Goal: Find specific page/section: Find specific page/section

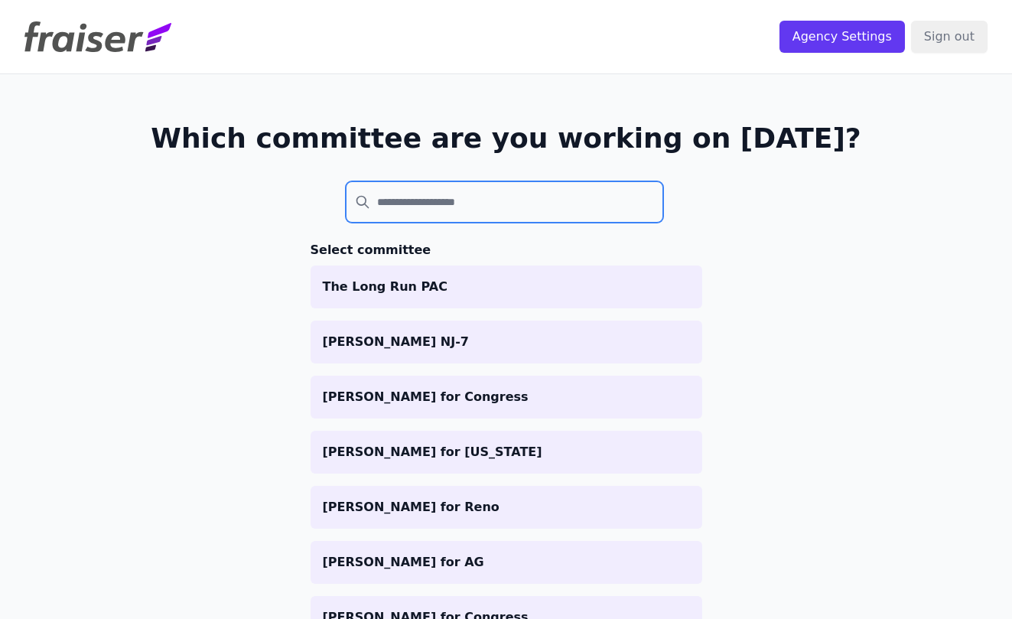
click at [481, 208] on input "search" at bounding box center [505, 201] width 318 height 41
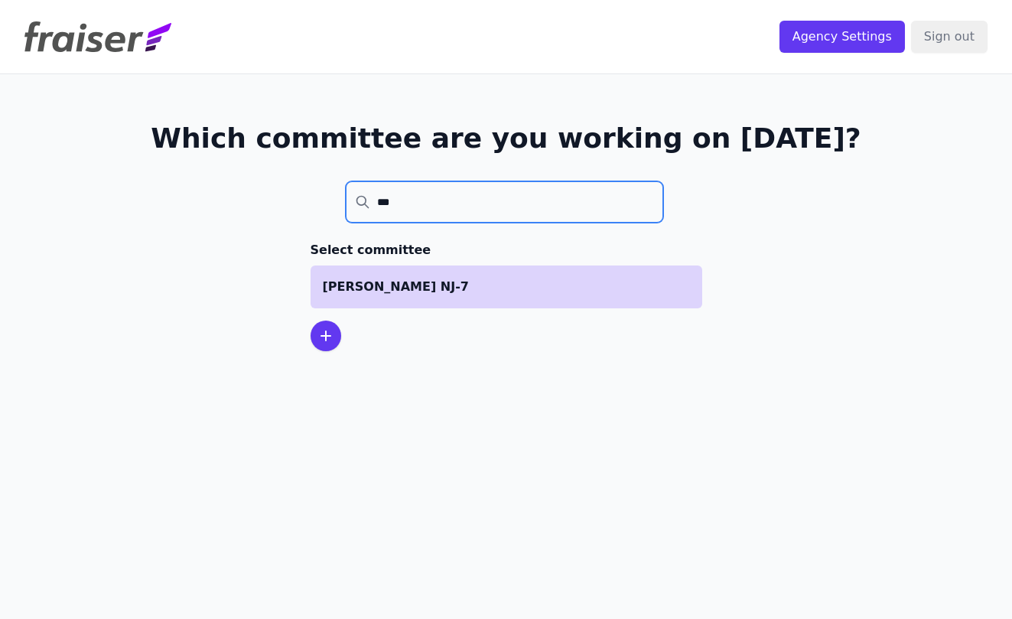
type input "***"
click at [449, 292] on p "[PERSON_NAME] NJ-7" at bounding box center [506, 287] width 367 height 18
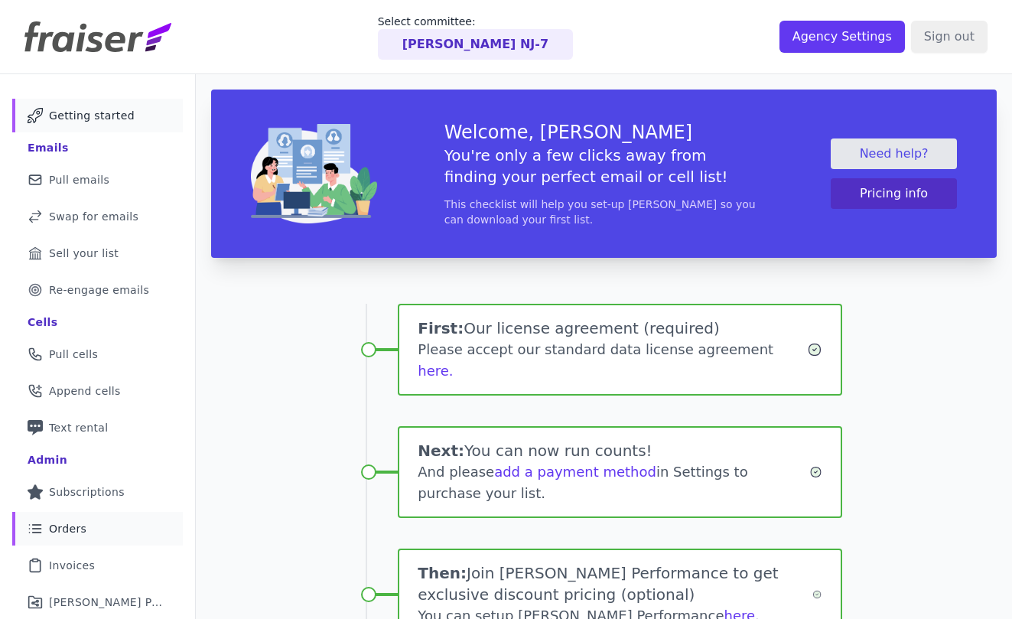
click at [92, 518] on link "List Icon Outline of bulleted list Orders" at bounding box center [97, 529] width 171 height 34
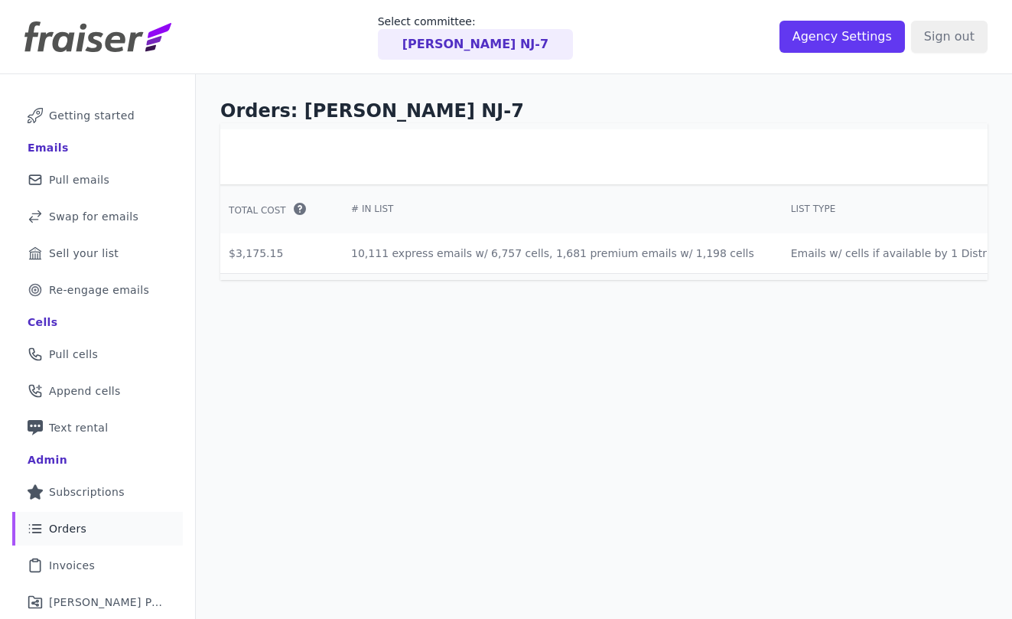
scroll to position [0, 738]
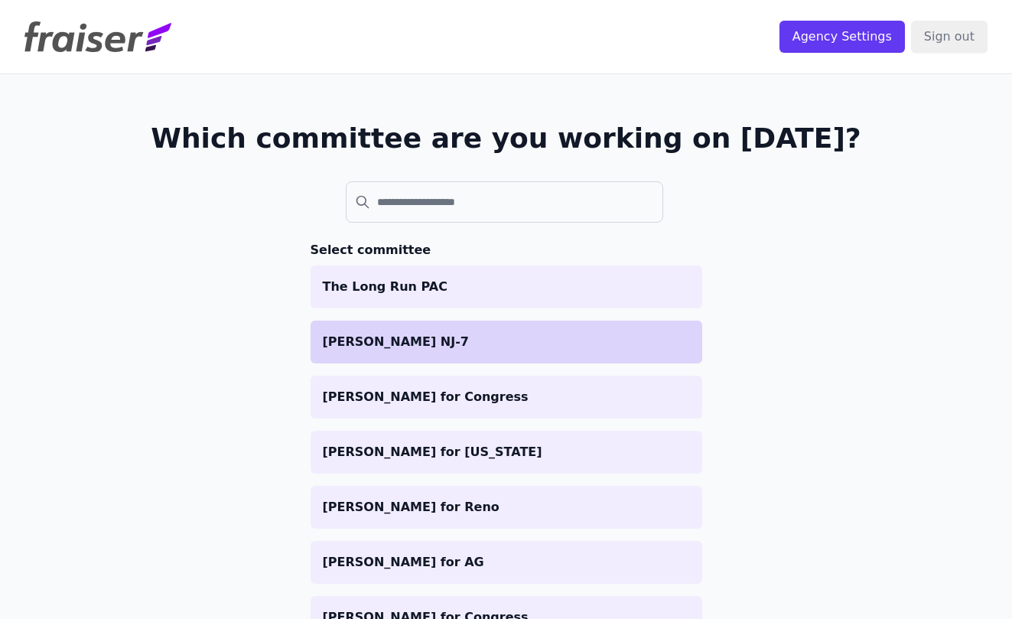
click at [402, 340] on p "[PERSON_NAME] NJ-7" at bounding box center [506, 342] width 367 height 18
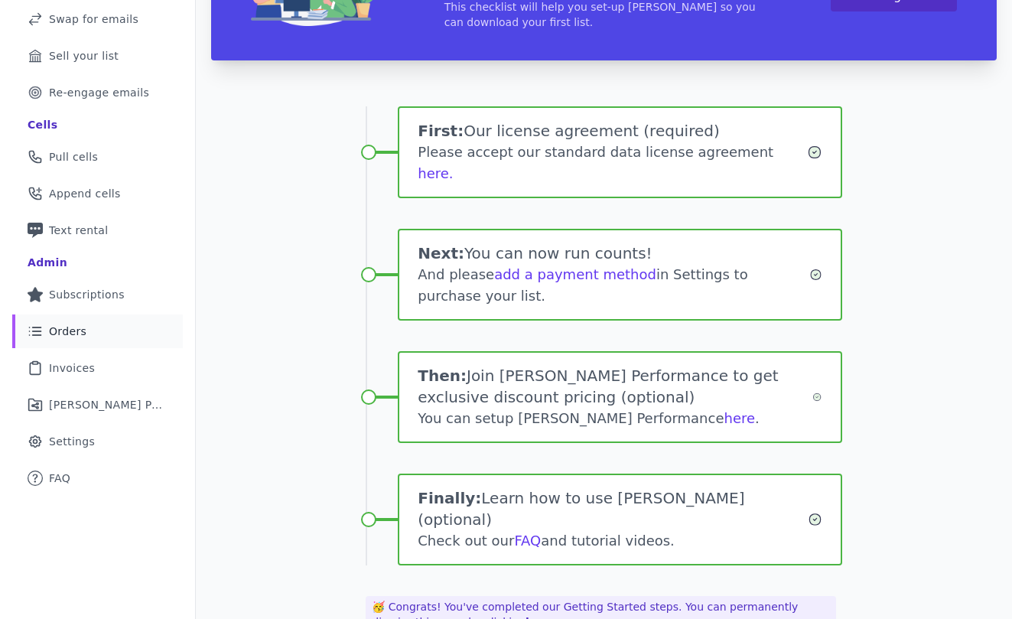
scroll to position [198, 0]
click at [85, 336] on link "List Icon Outline of bulleted list Orders" at bounding box center [97, 331] width 171 height 34
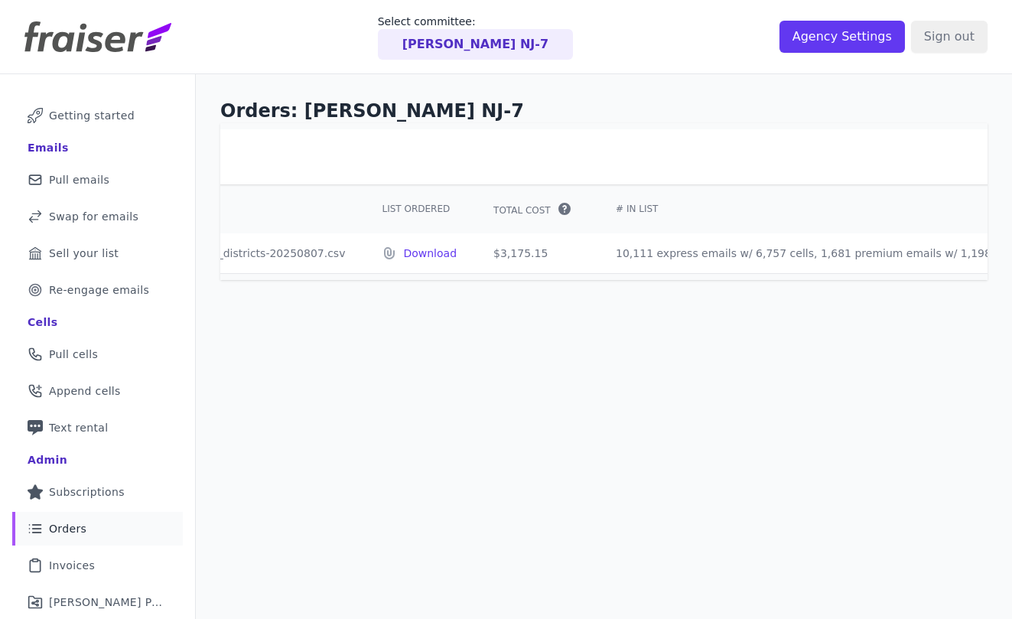
scroll to position [0, 420]
